Goal: Information Seeking & Learning: Compare options

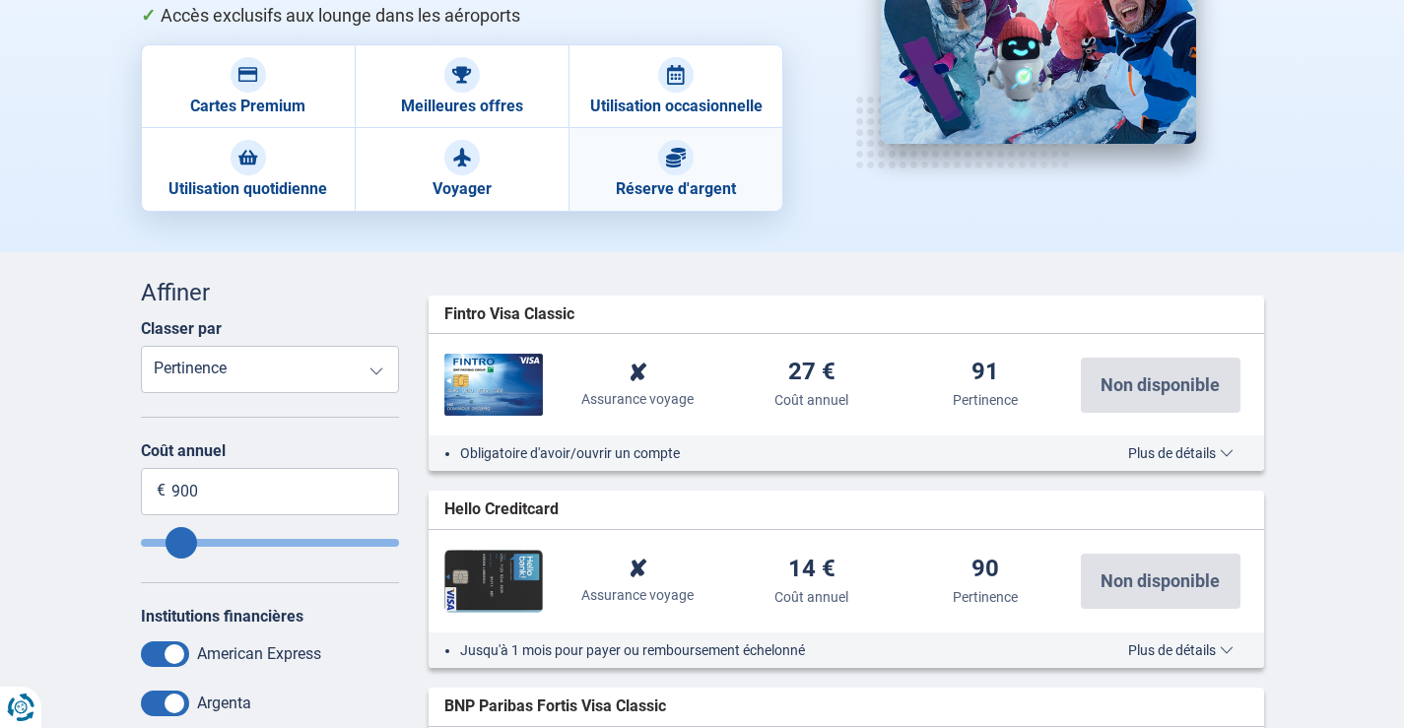
scroll to position [296, 0]
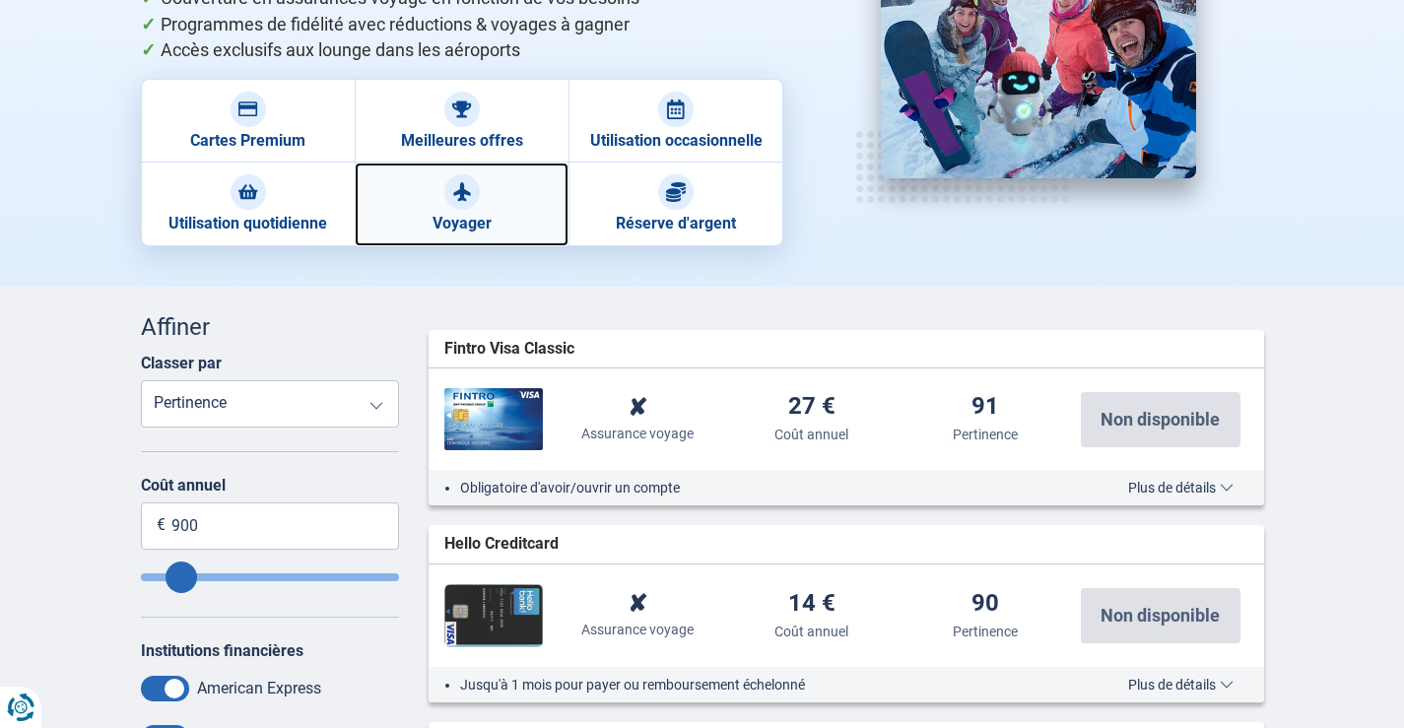
click at [514, 210] on link "Voyager" at bounding box center [462, 204] width 214 height 83
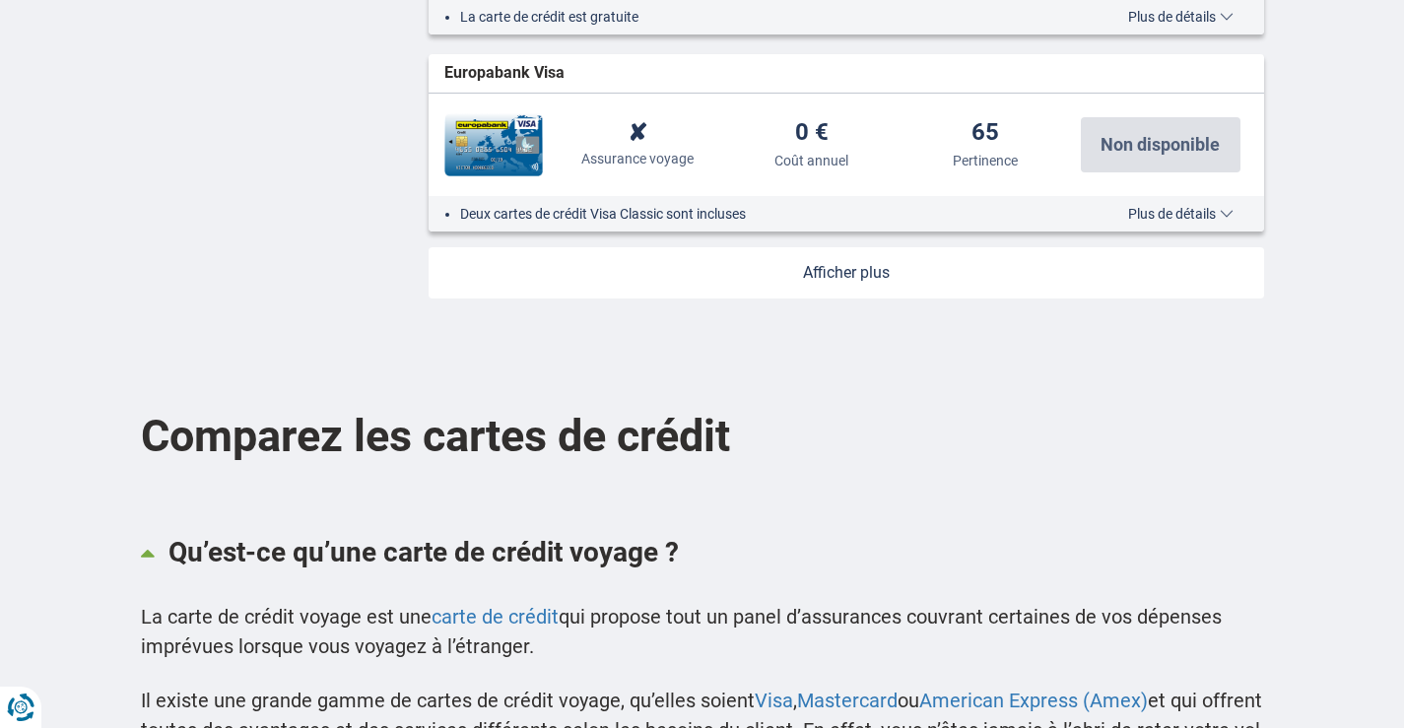
scroll to position [2562, 0]
click at [799, 283] on link at bounding box center [847, 271] width 836 height 51
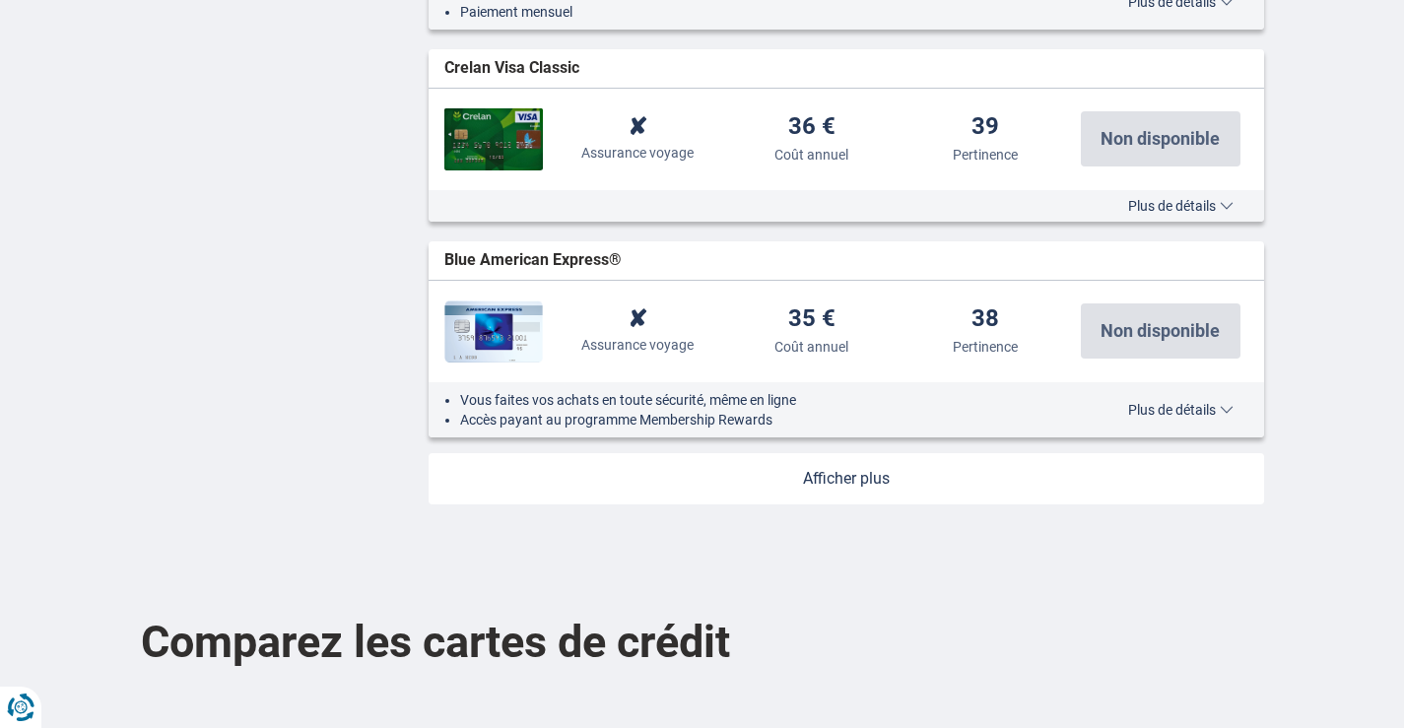
scroll to position [4435, 0]
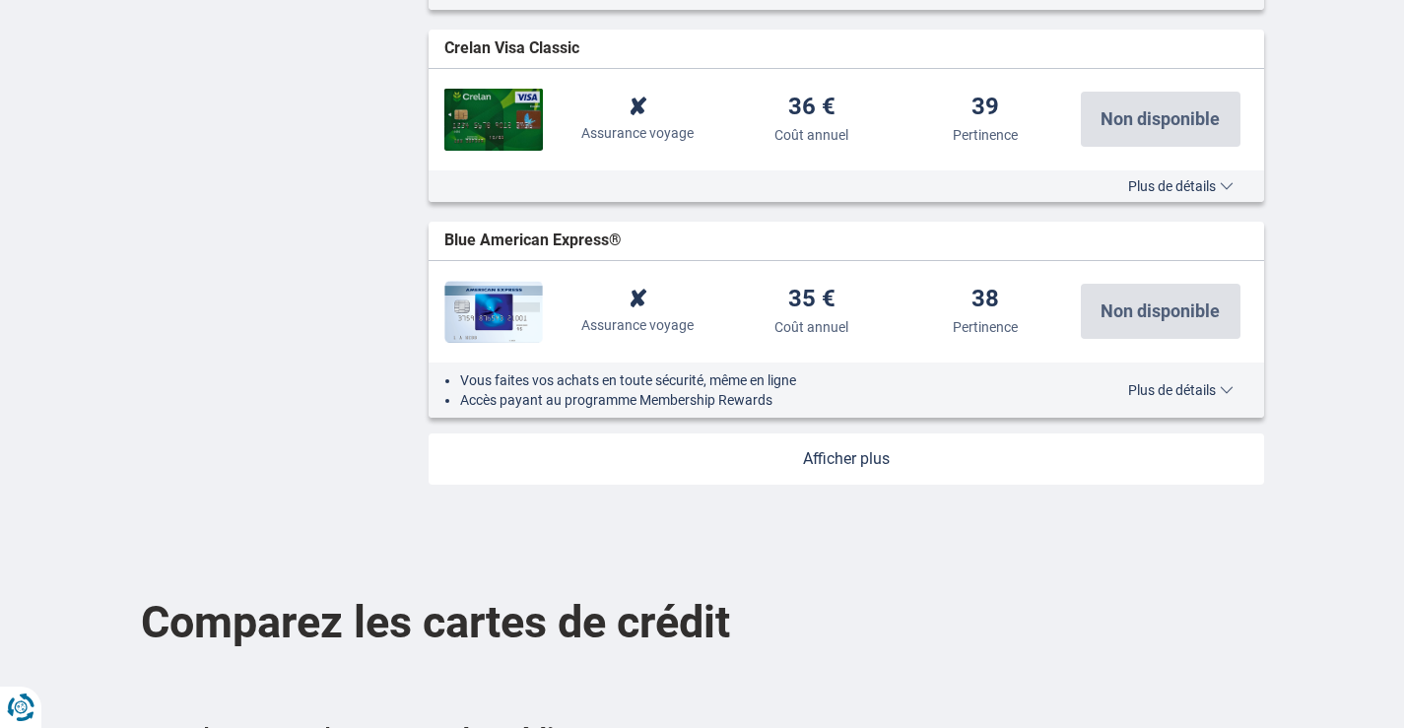
click at [813, 459] on link at bounding box center [847, 459] width 836 height 51
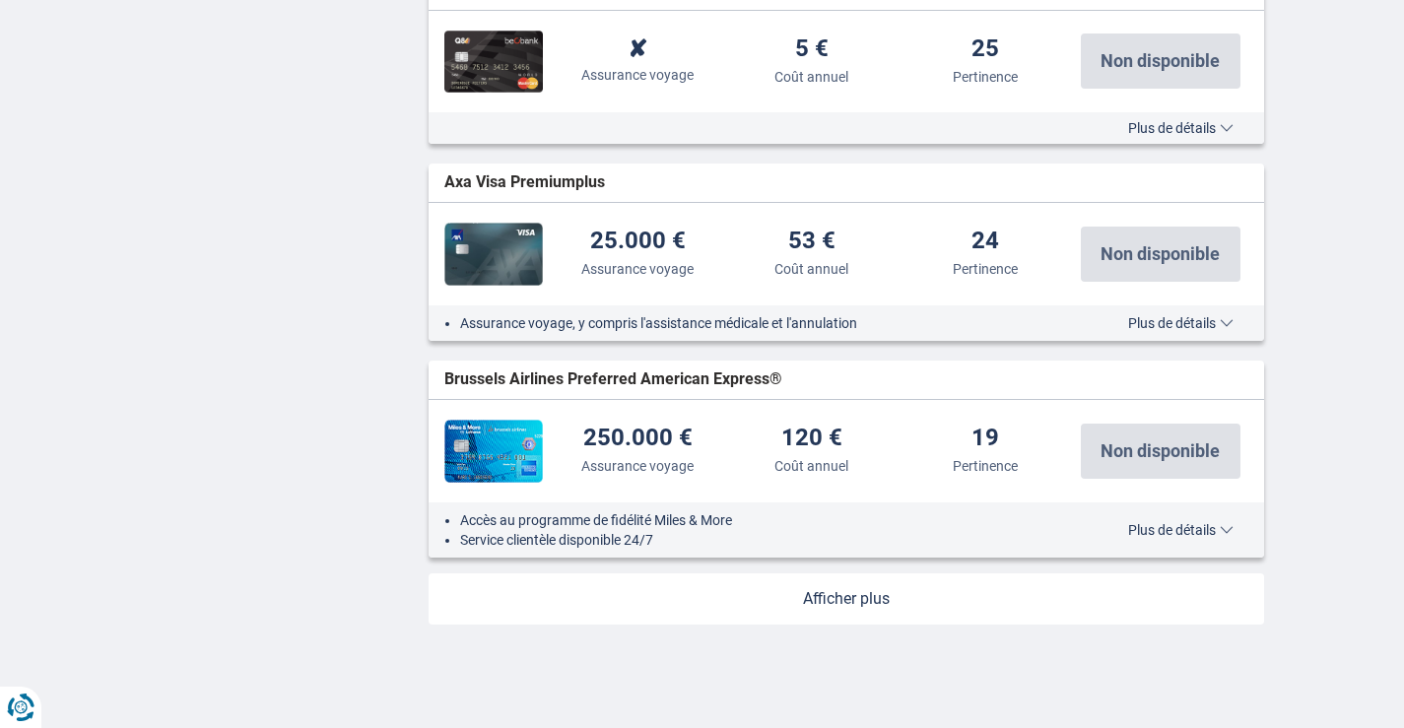
scroll to position [6504, 0]
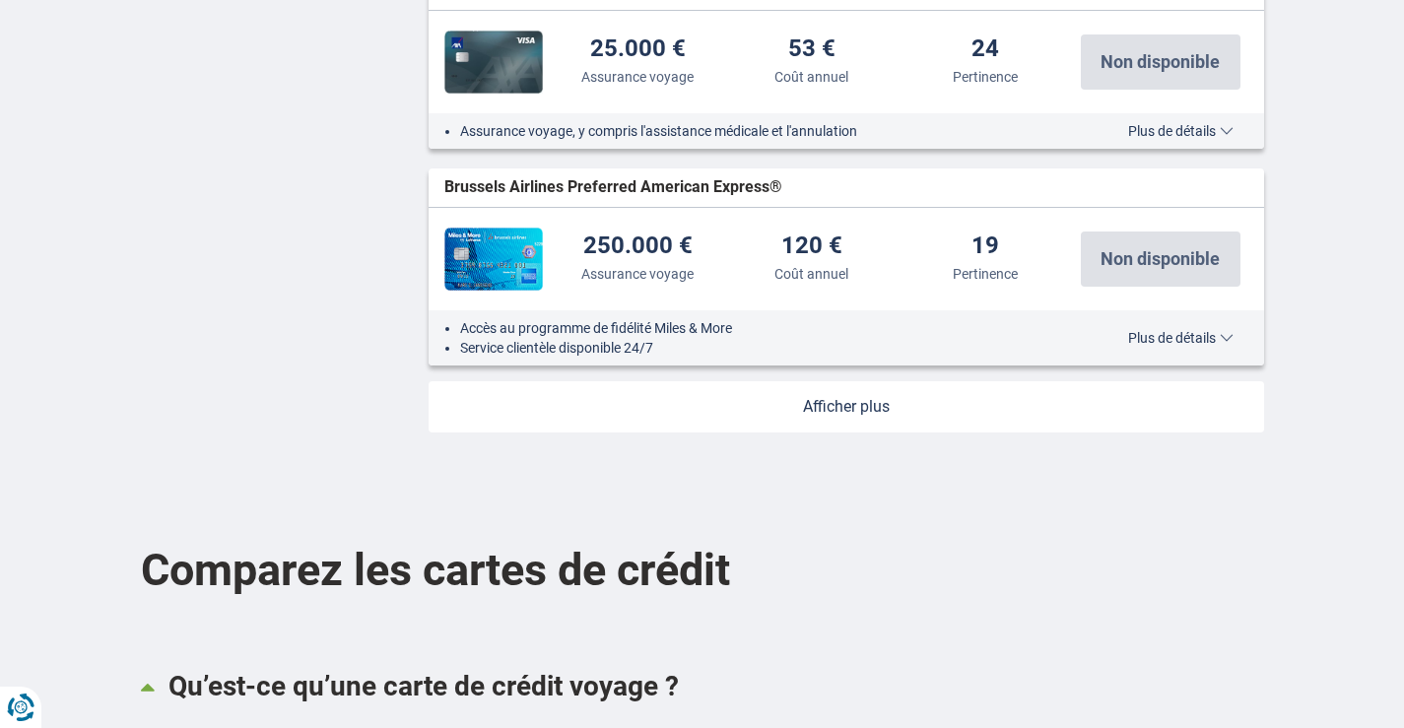
click at [868, 407] on link at bounding box center [847, 406] width 836 height 51
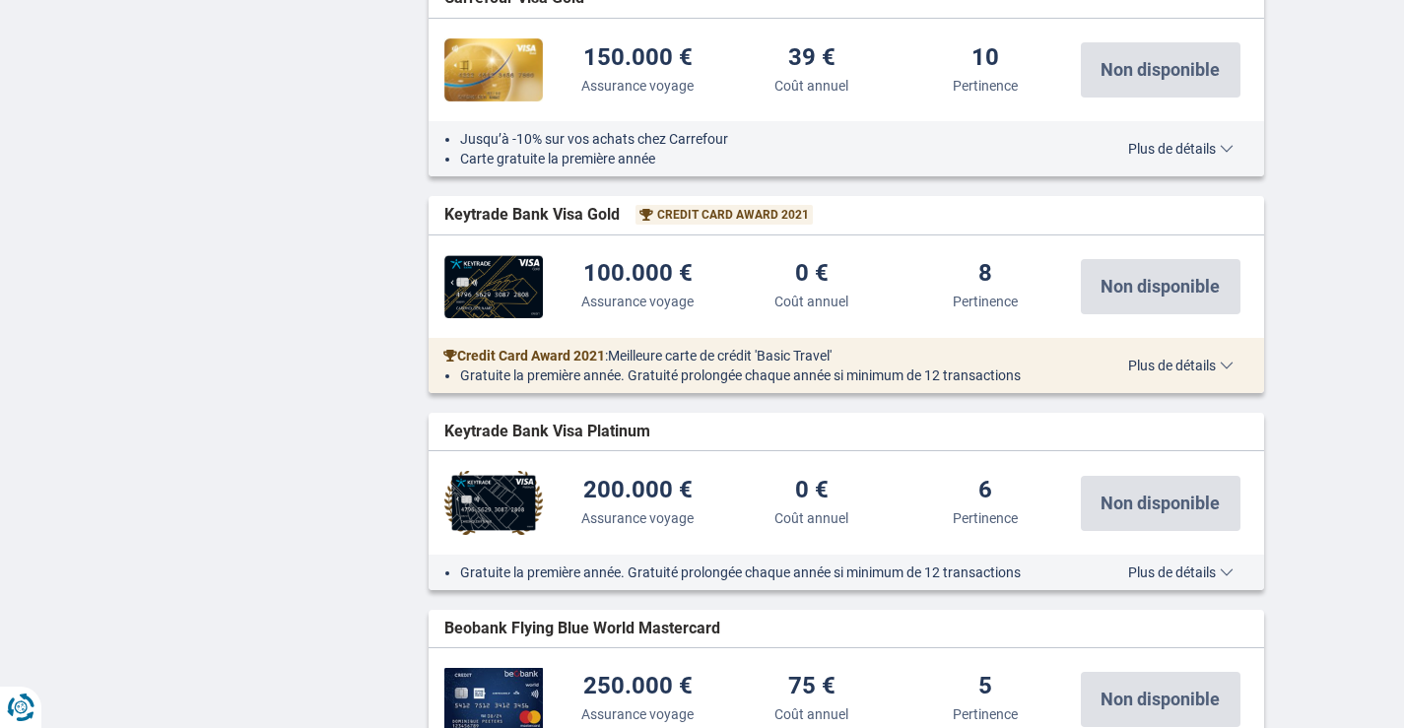
scroll to position [8573, 0]
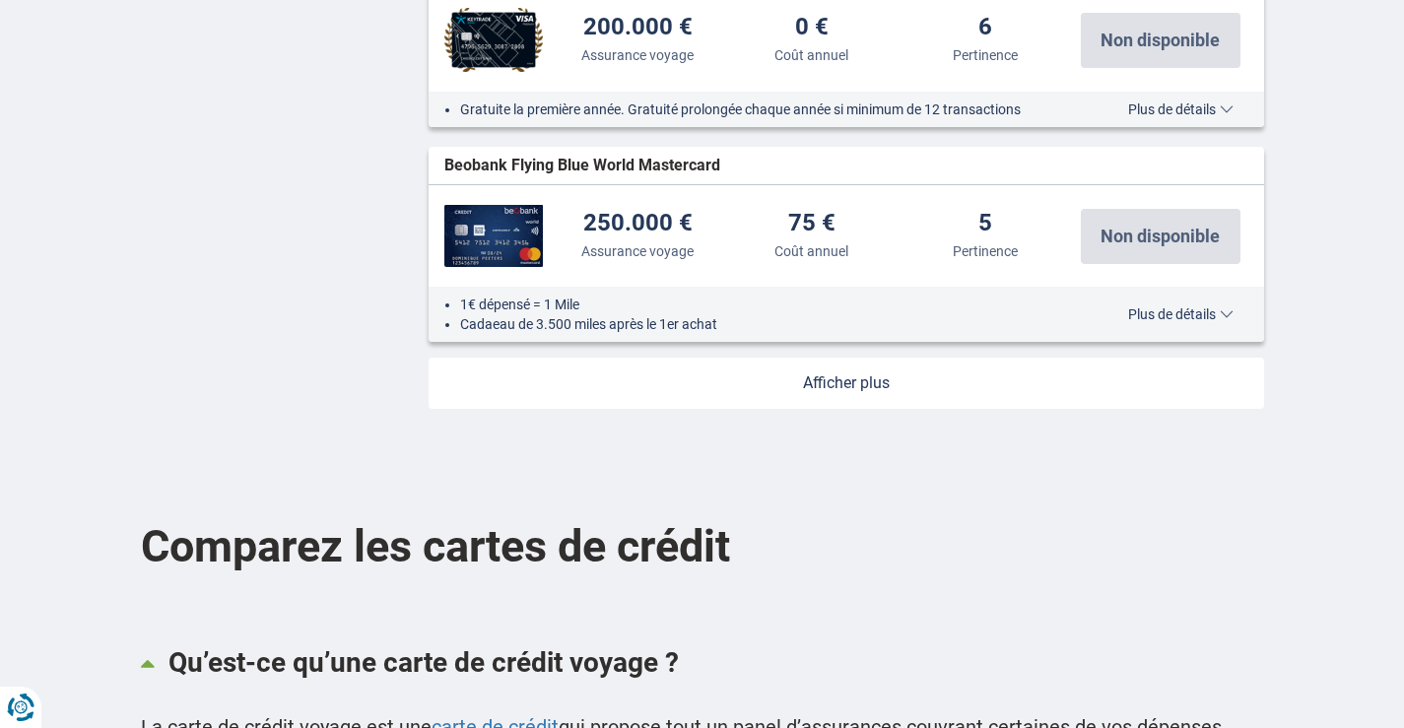
click at [762, 377] on link at bounding box center [847, 383] width 836 height 51
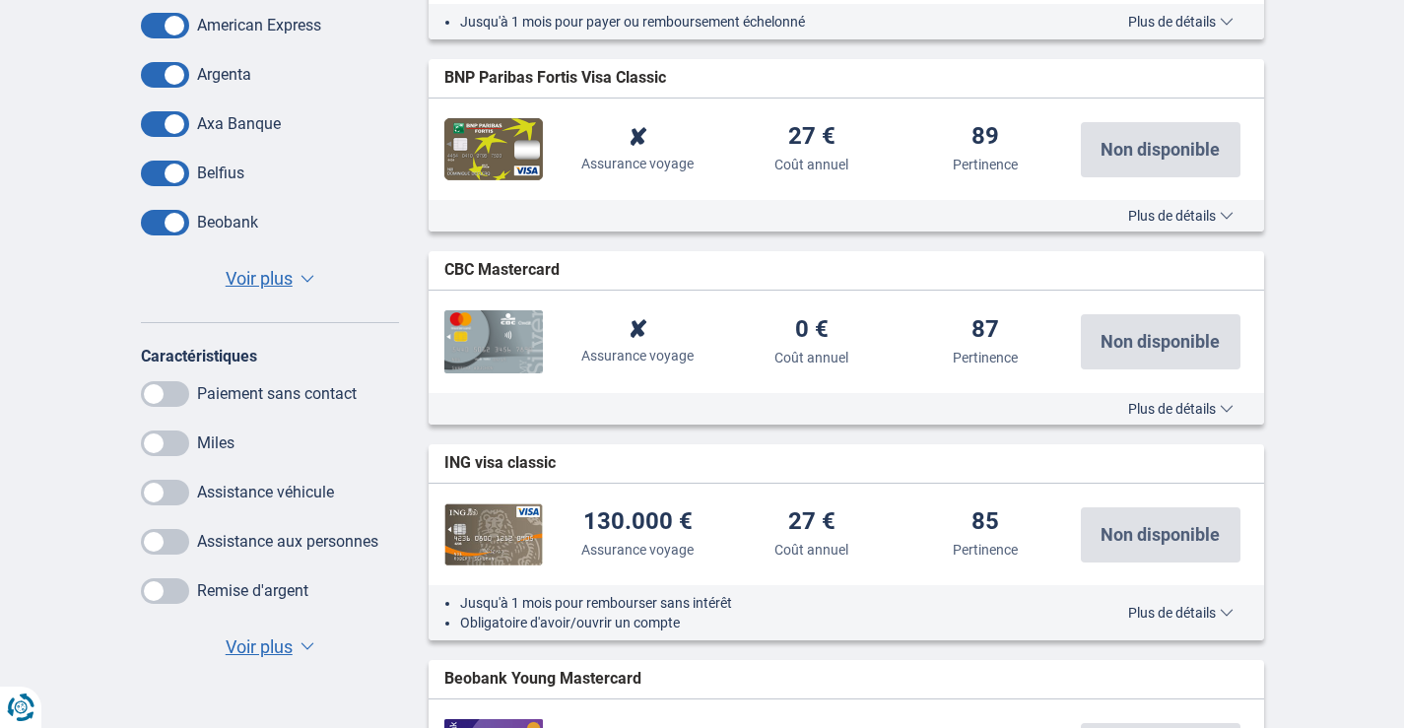
scroll to position [0, 0]
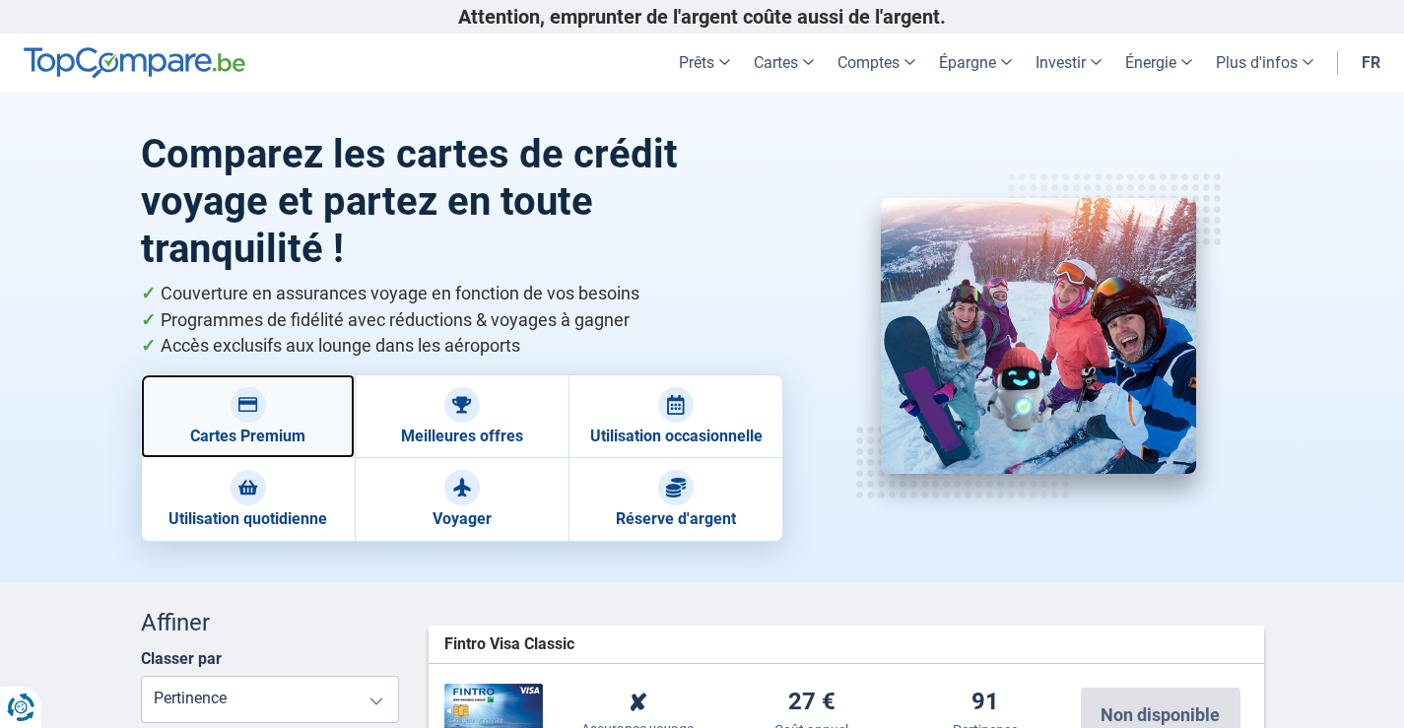
click at [266, 439] on link "Cartes Premium" at bounding box center [248, 416] width 214 height 84
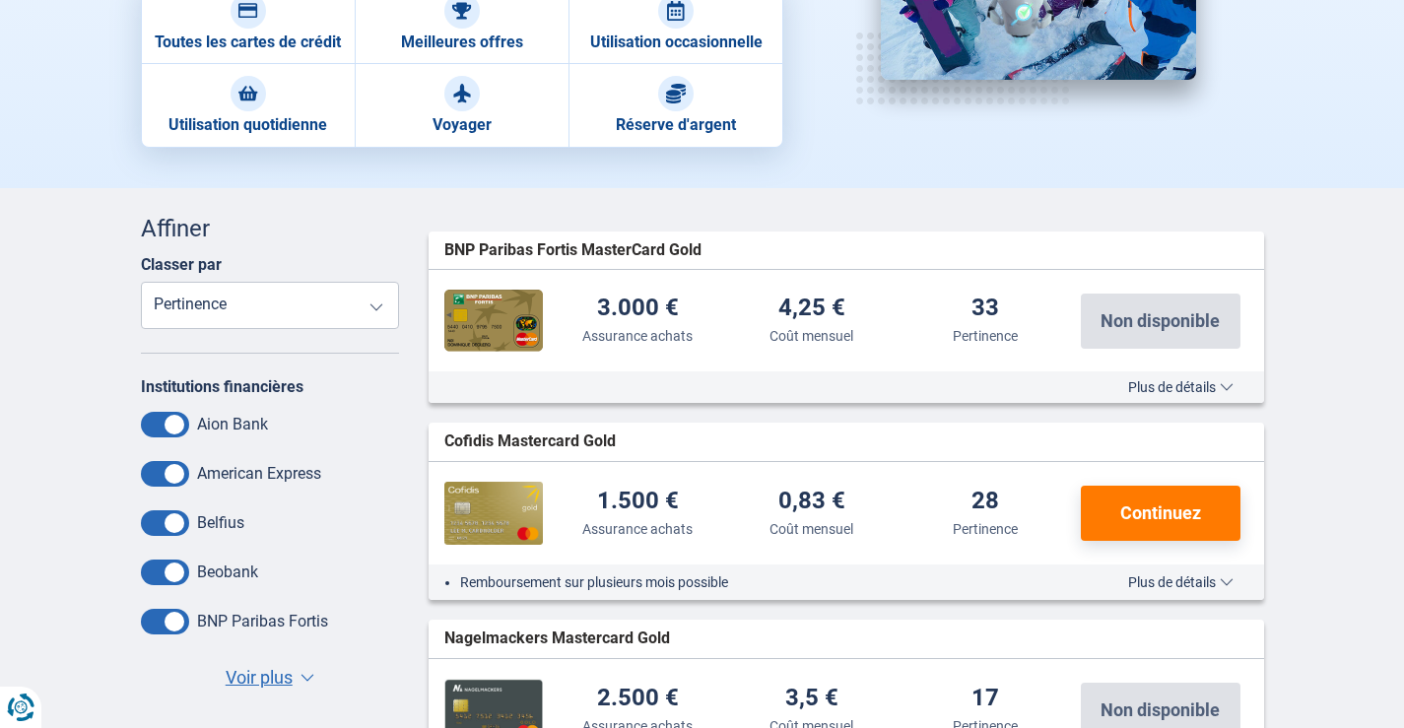
scroll to position [296, 0]
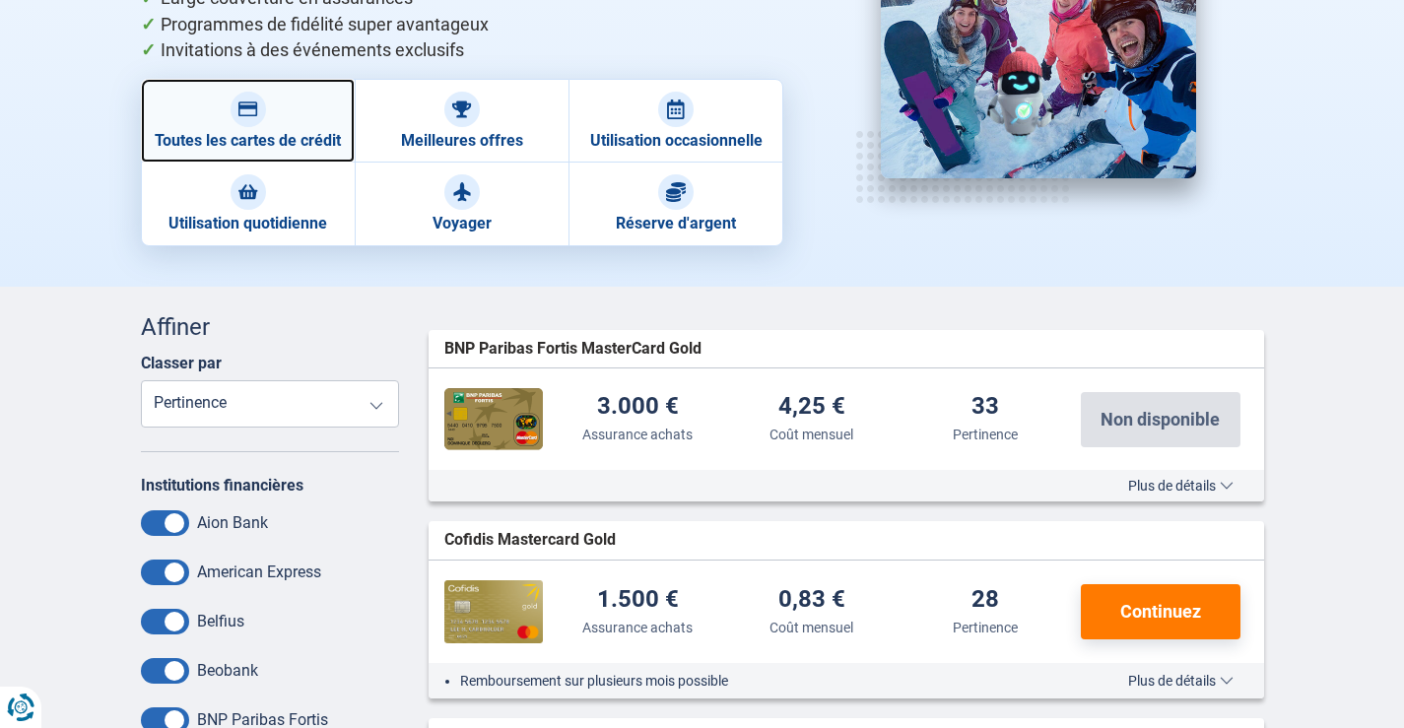
click at [180, 94] on link "Toutes les cartes de crédit" at bounding box center [248, 121] width 214 height 84
